Goal: Understand process/instructions

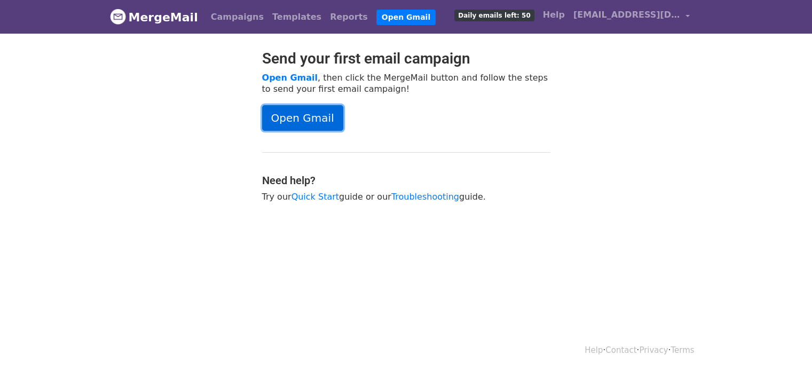
click at [308, 110] on link "Open Gmail" at bounding box center [302, 118] width 81 height 26
click at [307, 115] on link "Open Gmail" at bounding box center [302, 118] width 81 height 26
click at [318, 121] on link "Open Gmail" at bounding box center [302, 118] width 81 height 26
